Goal: Transaction & Acquisition: Purchase product/service

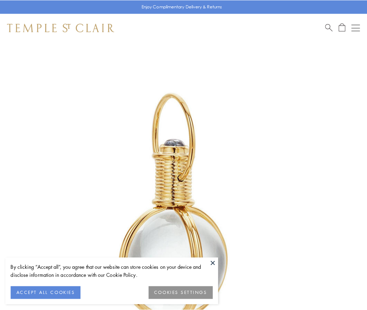
scroll to position [182, 0]
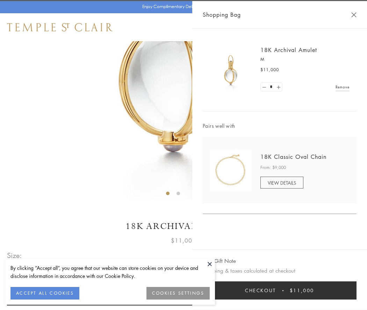
click at [280, 291] on button "Checkout $11,000" at bounding box center [280, 291] width 154 height 18
